Goal: Task Accomplishment & Management: Complete application form

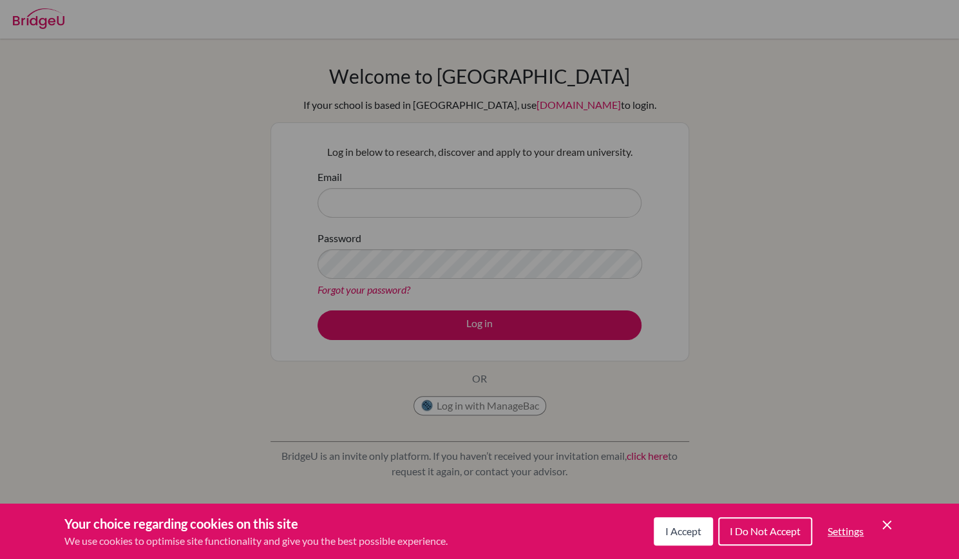
click at [457, 198] on div "Cookie Preferences" at bounding box center [479, 279] width 959 height 559
click at [683, 522] on button "I Accept" at bounding box center [683, 531] width 59 height 28
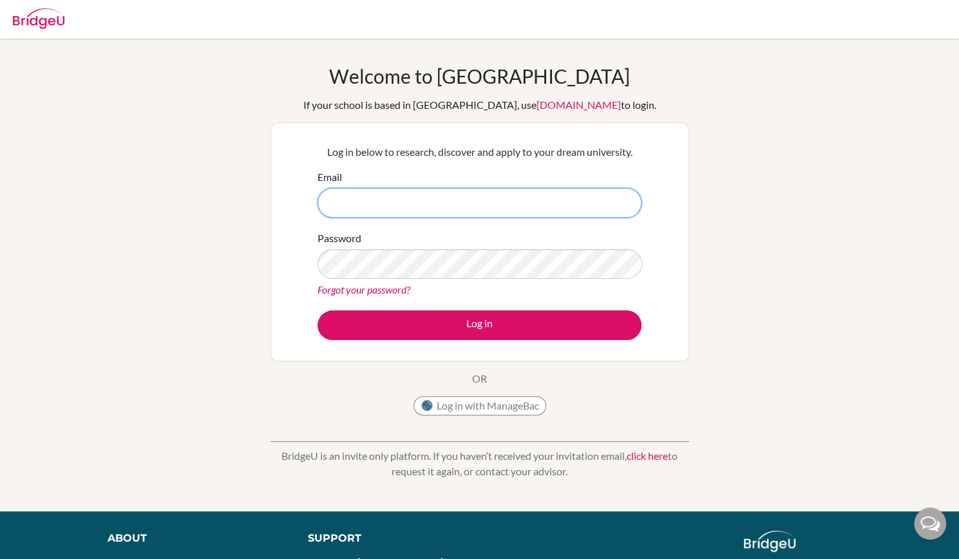
click at [473, 199] on input "Email" at bounding box center [480, 203] width 324 height 30
paste input "[EMAIL_ADDRESS][DOMAIN_NAME]"
type input "[EMAIL_ADDRESS][DOMAIN_NAME]"
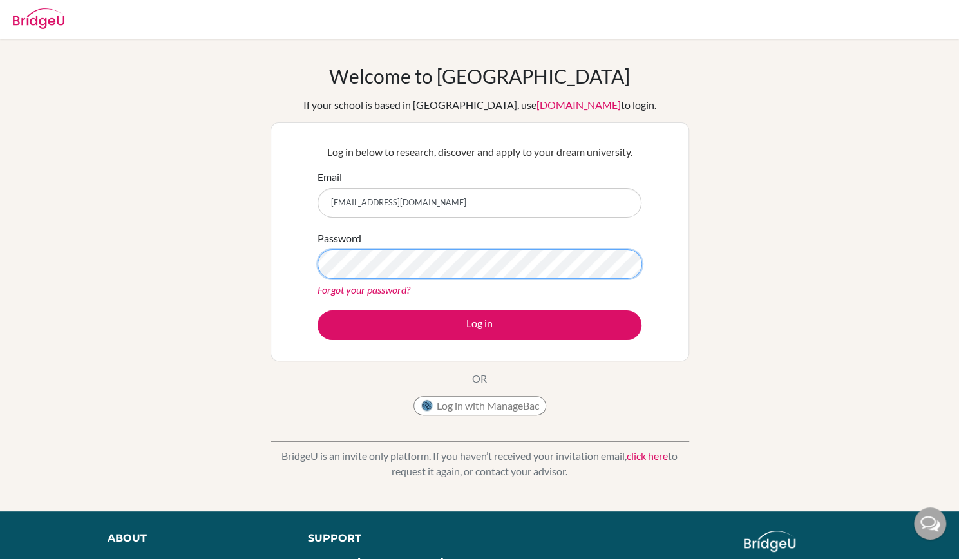
click at [318, 310] on button "Log in" at bounding box center [480, 325] width 324 height 30
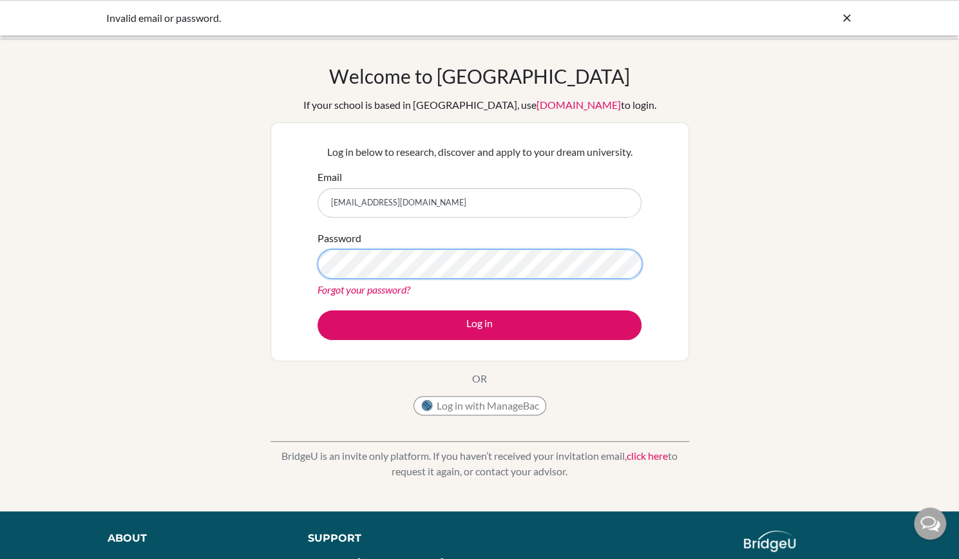
click at [318, 310] on button "Log in" at bounding box center [480, 325] width 324 height 30
click at [595, 415] on div "Welcome to BridgeU If your school is based in China, use app.bridge-u.com.cn to…" at bounding box center [480, 243] width 419 height 358
click at [318, 310] on button "Log in" at bounding box center [480, 325] width 324 height 30
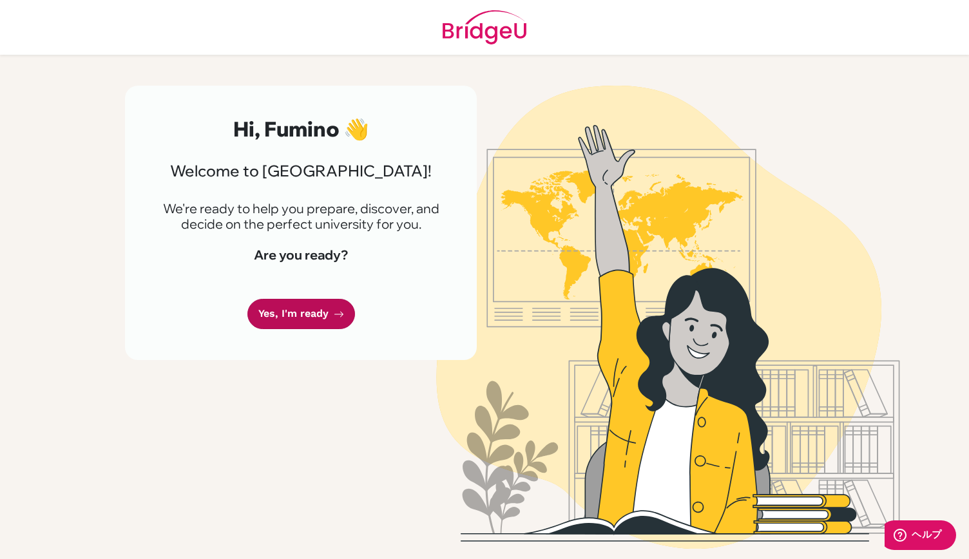
click at [309, 321] on link "Yes, I'm ready" at bounding box center [301, 314] width 108 height 30
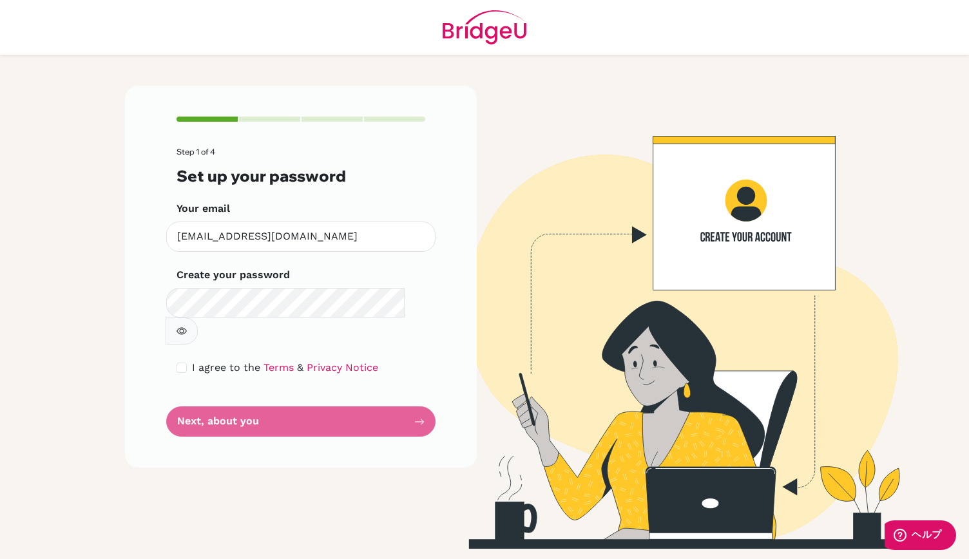
click at [198, 318] on button "button" at bounding box center [182, 331] width 32 height 27
click at [276, 403] on form "Step 1 of 4 Set up your password Your email fumino.sasaki@students.aobajapan.jp…" at bounding box center [301, 292] width 249 height 289
click at [179, 363] on input "checkbox" at bounding box center [182, 368] width 10 height 10
checkbox input "true"
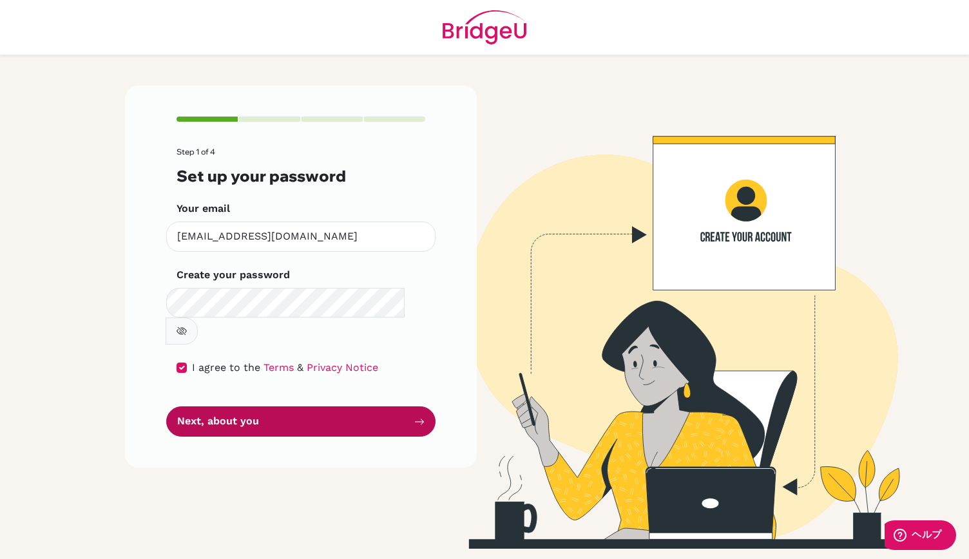
click at [243, 406] on button "Next, about you" at bounding box center [300, 421] width 269 height 30
